Goal: Transaction & Acquisition: Purchase product/service

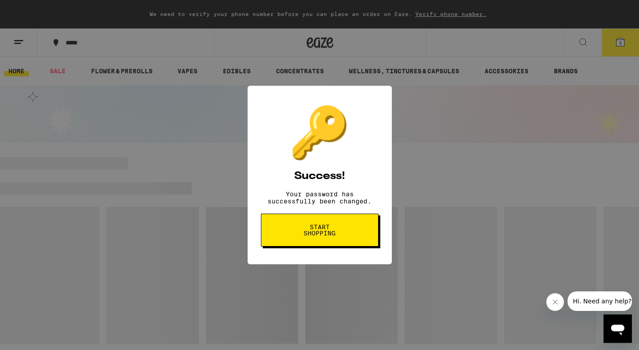
click at [336, 242] on button "Start shopping" at bounding box center [320, 230] width 118 height 33
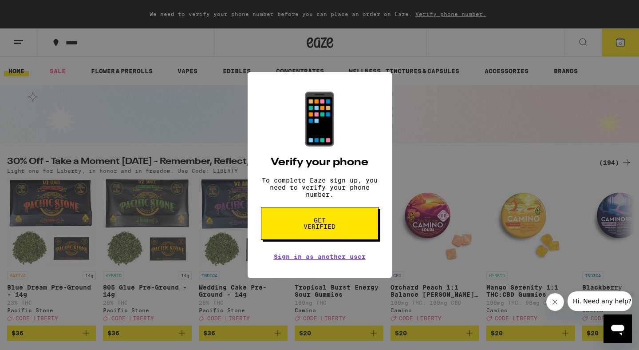
click at [310, 226] on span "Get verified" at bounding box center [320, 223] width 46 height 12
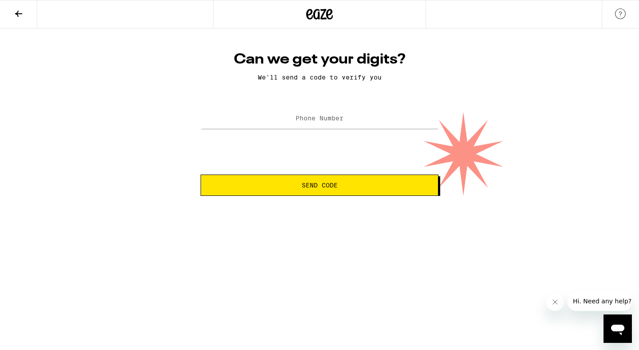
click at [305, 115] on label "Phone Number" at bounding box center [320, 118] width 48 height 7
